Goal: Obtain resource: Obtain resource

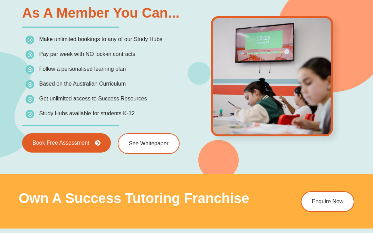
scroll to position [972, 0]
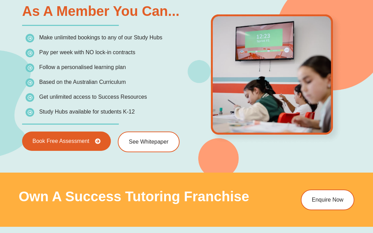
click at [150, 148] on link "See Whitepaper" at bounding box center [149, 141] width 62 height 21
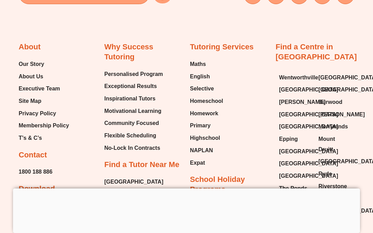
scroll to position [717, 0]
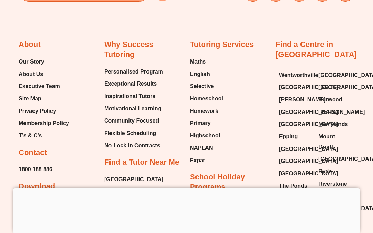
click at [200, 61] on span "Maths" at bounding box center [198, 62] width 16 height 10
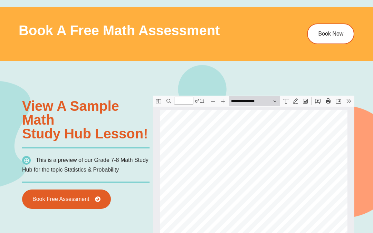
click at [338, 99] on button "Save" at bounding box center [338, 101] width 10 height 10
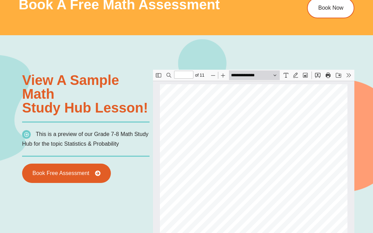
scroll to position [406, 0]
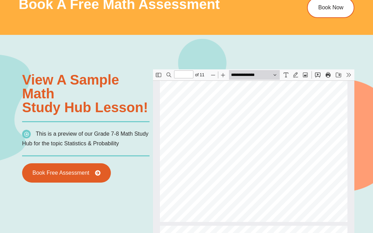
type input "*"
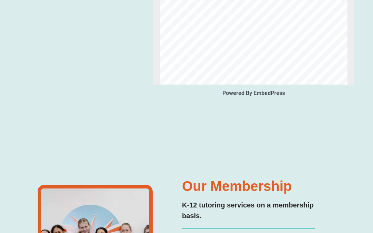
scroll to position [730, 0]
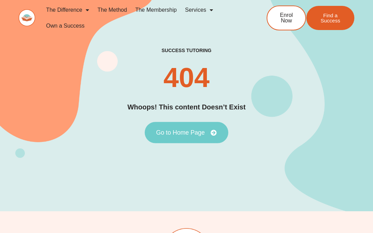
click at [206, 136] on span "Go to Home Page" at bounding box center [186, 133] width 61 height 6
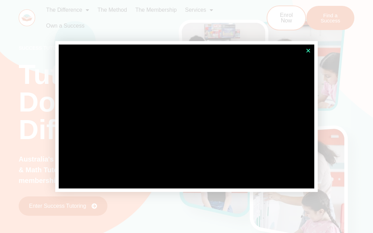
click at [308, 50] on icon "Close" at bounding box center [307, 50] width 5 height 5
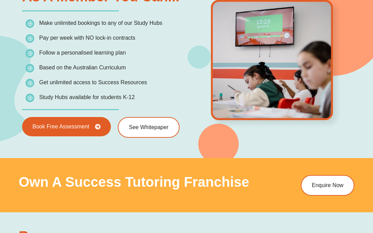
scroll to position [986, 0]
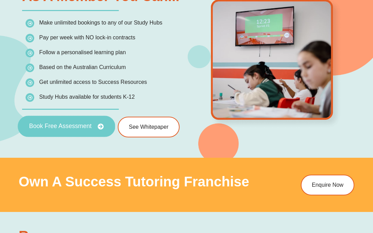
click at [84, 124] on span "Book Free Assessment" at bounding box center [60, 127] width 62 height 6
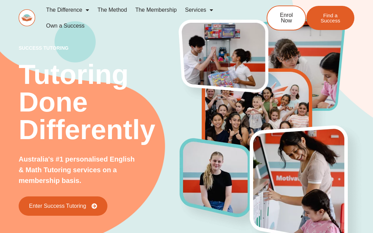
scroll to position [1013, 0]
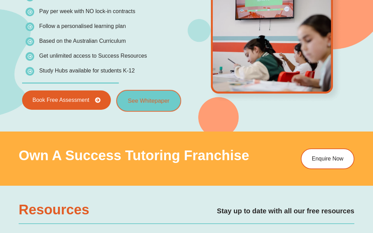
click at [163, 97] on link "See Whitepaper" at bounding box center [148, 101] width 65 height 22
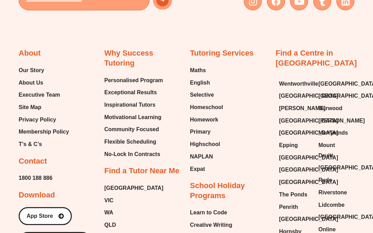
scroll to position [2725, 0]
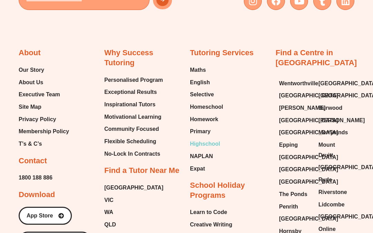
click at [209, 139] on span "Highschool" at bounding box center [205, 144] width 30 height 10
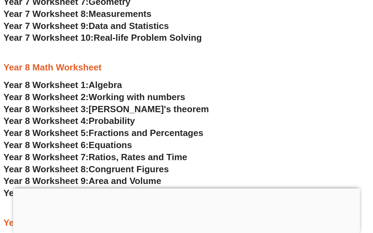
scroll to position [2169, 0]
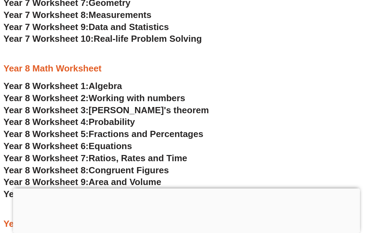
click at [62, 117] on span "Year 8 Worksheet 4:" at bounding box center [45, 122] width 85 height 10
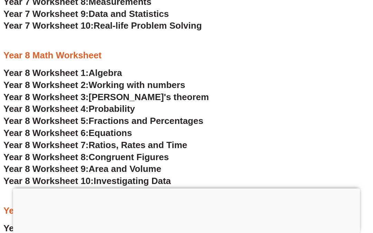
click at [63, 116] on span "Year 8 Worksheet 5:" at bounding box center [45, 121] width 85 height 10
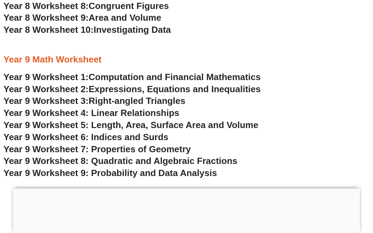
scroll to position [2127, 0]
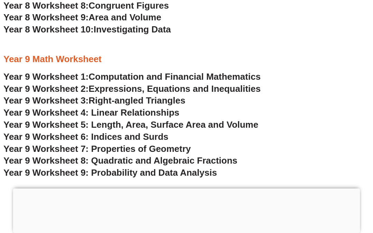
click at [189, 188] on div at bounding box center [186, 188] width 347 height 0
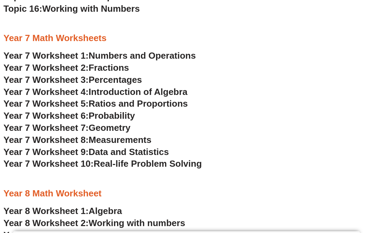
scroll to position [1837, 0]
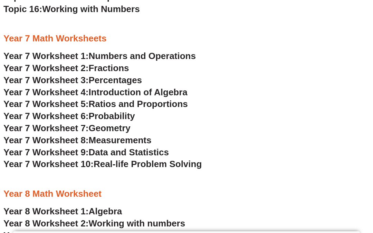
click at [64, 111] on span "Year 7 Worksheet 6:" at bounding box center [45, 116] width 85 height 10
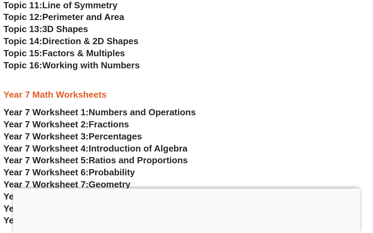
scroll to position [1792, 0]
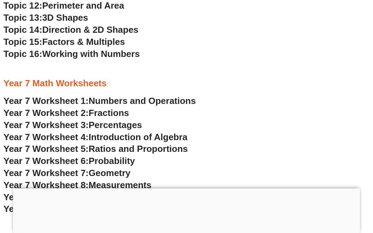
click at [186, 188] on div at bounding box center [186, 188] width 347 height 0
click at [187, 188] on div at bounding box center [186, 188] width 347 height 0
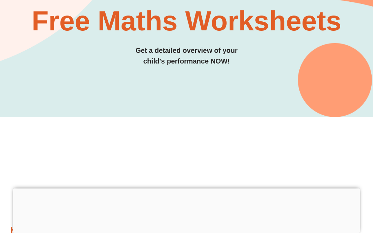
scroll to position [0, 0]
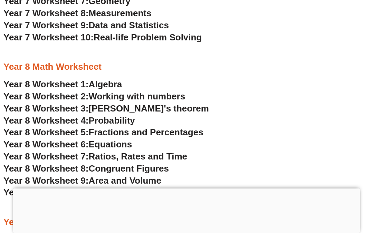
scroll to position [2166, 0]
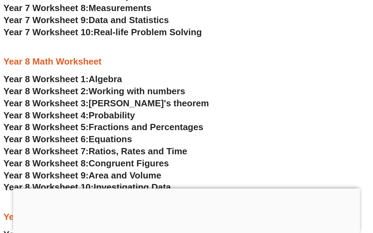
click at [23, 110] on span "Year 8 Worksheet 4:" at bounding box center [45, 115] width 85 height 10
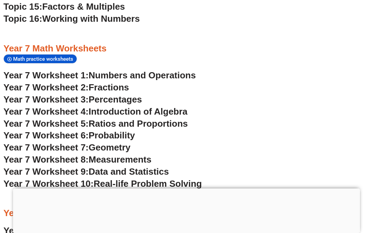
scroll to position [2015, 0]
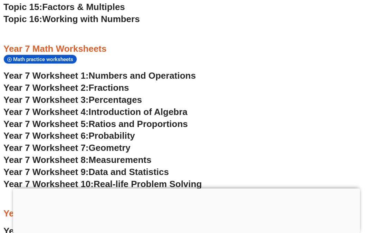
click at [114, 130] on span "Probability" at bounding box center [112, 135] width 46 height 10
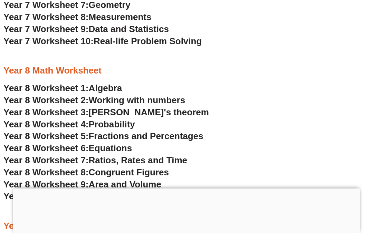
scroll to position [2157, 0]
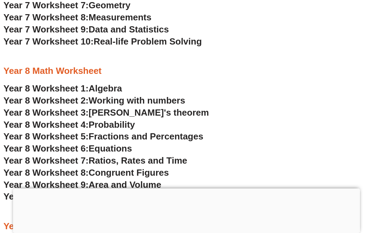
click at [179, 131] on span "Fractions and Percentages" at bounding box center [146, 136] width 115 height 10
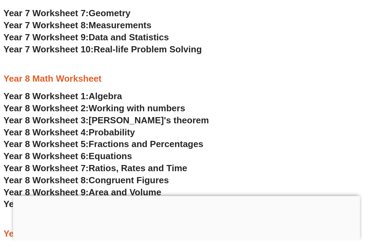
scroll to position [2170, 0]
